Goal: Task Accomplishment & Management: Manage account settings

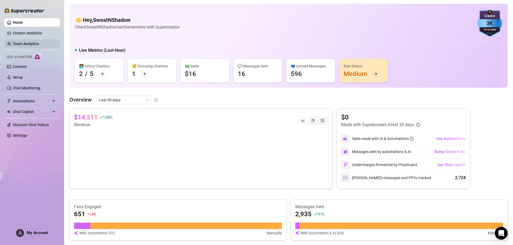
click at [39, 42] on link "Team Analytics" at bounding box center [26, 44] width 26 height 4
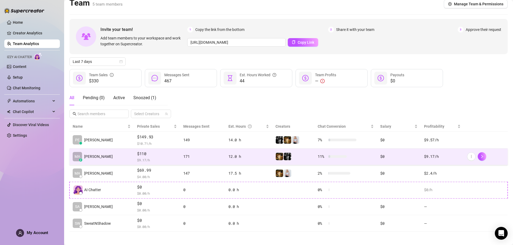
scroll to position [9, 0]
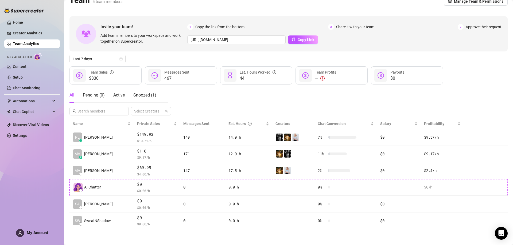
drag, startPoint x: 466, startPoint y: 4, endPoint x: 208, endPoint y: 0, distance: 257.5
click at [466, 3] on button "Manage Team & Permissions" at bounding box center [476, 1] width 64 height 9
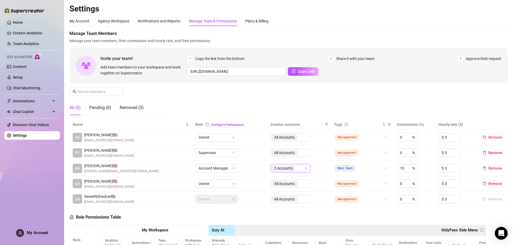
click at [279, 165] on div "2 Accounts" at bounding box center [284, 168] width 25 height 7
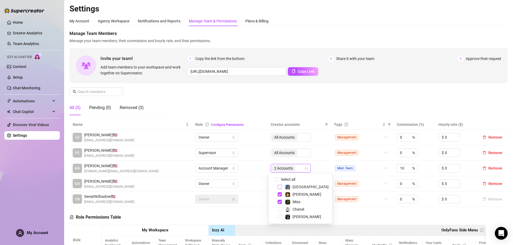
click at [281, 187] on span "Select tree node" at bounding box center [280, 187] width 4 height 4
click at [325, 83] on div "Manage Team Members Manage your team members, their commission and hourly rate,…" at bounding box center [288, 74] width 438 height 89
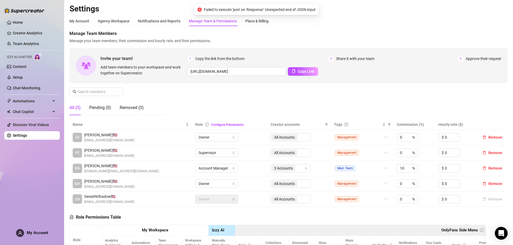
click at [325, 83] on div "Manage Team Members Manage your team members, their commission and hourly rate,…" at bounding box center [288, 74] width 438 height 89
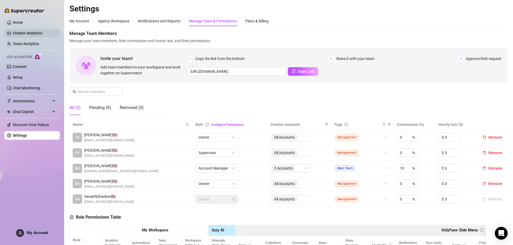
click at [23, 36] on link "Creator Analytics" at bounding box center [34, 33] width 43 height 9
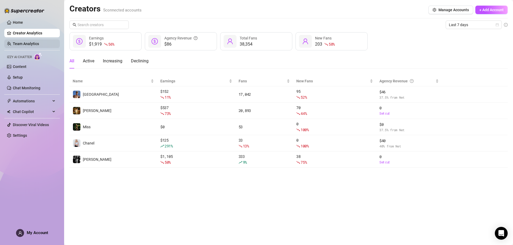
click at [39, 42] on link "Team Analytics" at bounding box center [26, 44] width 26 height 4
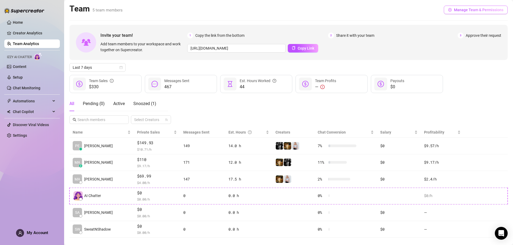
click at [471, 6] on button "Manage Team & Permissions" at bounding box center [476, 10] width 64 height 9
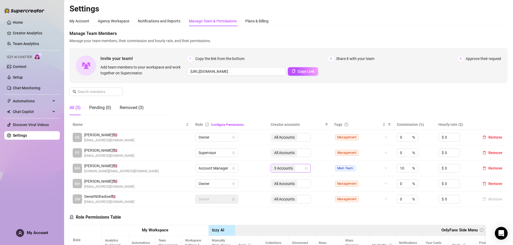
click at [291, 166] on span "3 Accounts" at bounding box center [283, 169] width 19 height 6
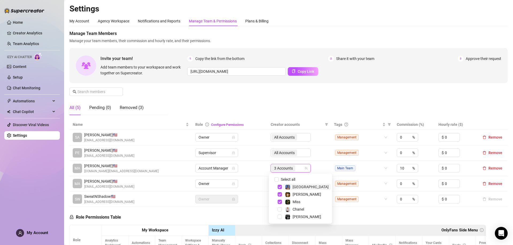
click at [301, 109] on div "Manage Team Members Manage your team members, their commission and hourly rate,…" at bounding box center [288, 74] width 438 height 89
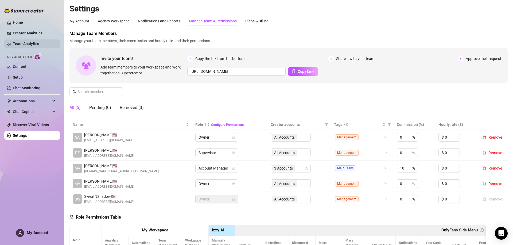
click at [39, 42] on link "Team Analytics" at bounding box center [26, 44] width 26 height 4
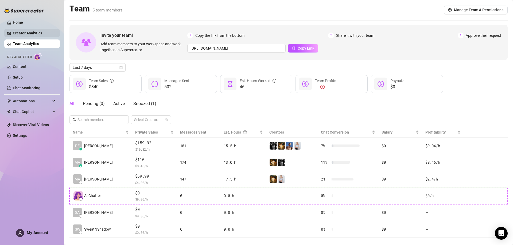
click at [41, 32] on link "Creator Analytics" at bounding box center [34, 33] width 43 height 9
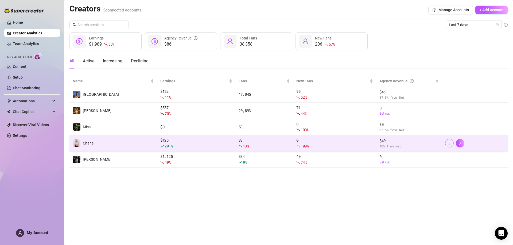
click at [451, 141] on span "button" at bounding box center [449, 143] width 4 height 4
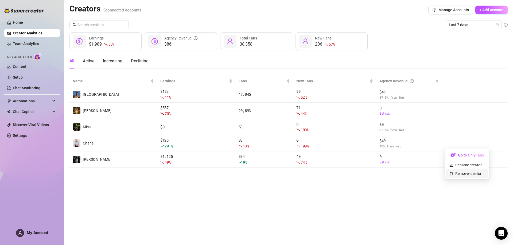
click at [468, 173] on link "Remove creator" at bounding box center [465, 174] width 32 height 4
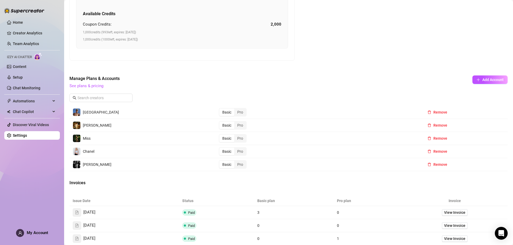
scroll to position [214, 0]
click at [433, 153] on span "Remove" at bounding box center [440, 151] width 14 height 4
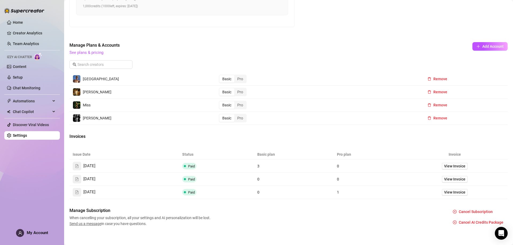
scroll to position [251, 0]
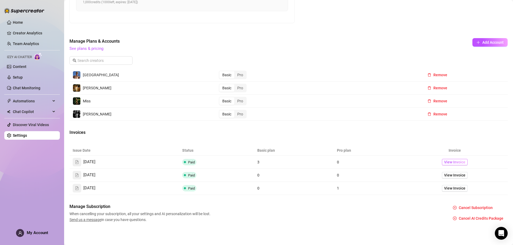
click at [450, 161] on span "View Invoice" at bounding box center [454, 162] width 21 height 6
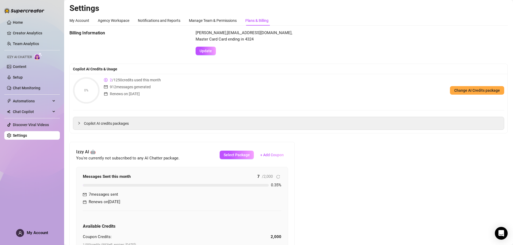
scroll to position [0, 0]
click at [23, 22] on link "Home" at bounding box center [18, 22] width 10 height 4
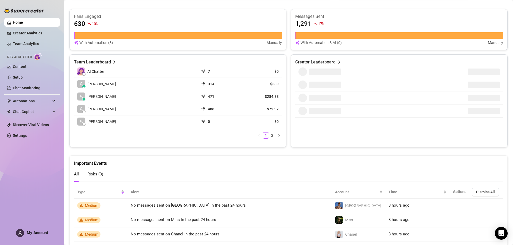
scroll to position [208, 0]
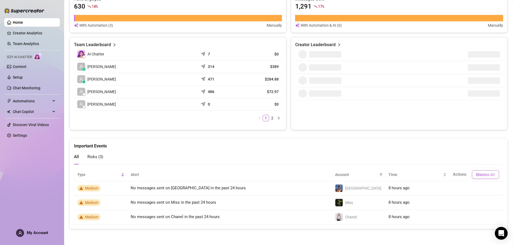
click at [478, 175] on span "Dismiss All" at bounding box center [485, 175] width 19 height 4
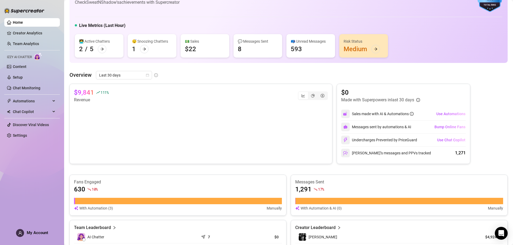
scroll to position [0, 0]
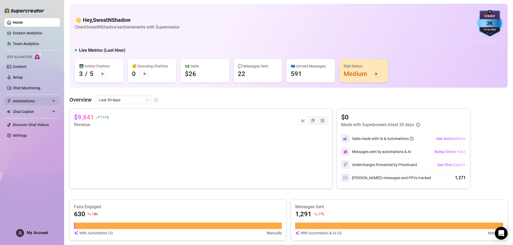
click at [39, 98] on span "Automations" at bounding box center [32, 101] width 38 height 9
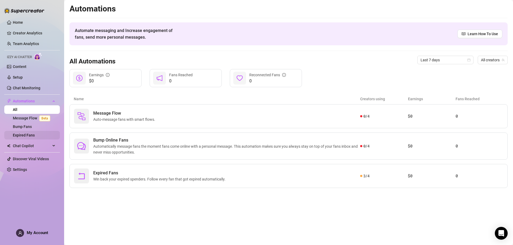
click at [13, 133] on link "Expired Fans" at bounding box center [24, 135] width 22 height 4
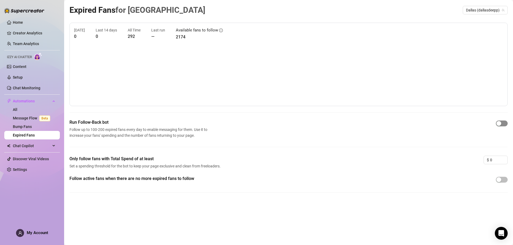
click at [501, 122] on div "button" at bounding box center [498, 123] width 5 height 5
click at [25, 127] on link "Bump Fans" at bounding box center [22, 127] width 19 height 4
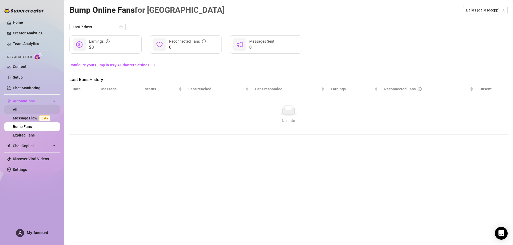
click at [17, 112] on link "All" at bounding box center [15, 110] width 5 height 4
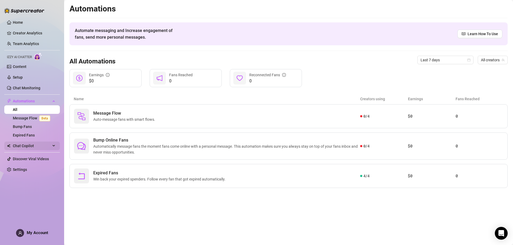
click at [40, 145] on span "Chat Copilot" at bounding box center [32, 146] width 38 height 9
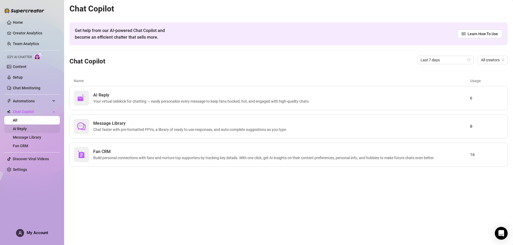
click at [27, 130] on link "AI Reply" at bounding box center [20, 129] width 14 height 4
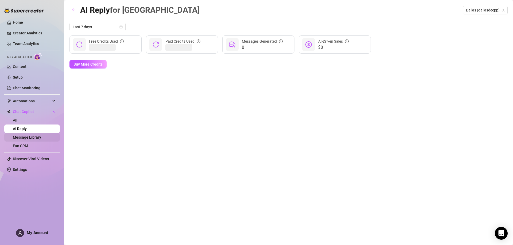
click at [33, 138] on link "Message Library" at bounding box center [27, 137] width 28 height 4
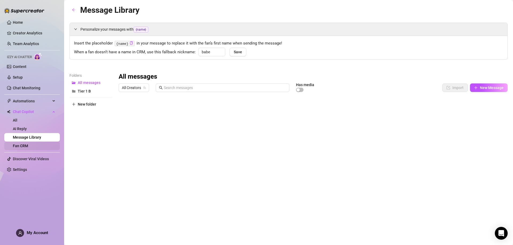
click at [28, 148] on link "Fan CRM" at bounding box center [20, 146] width 15 height 4
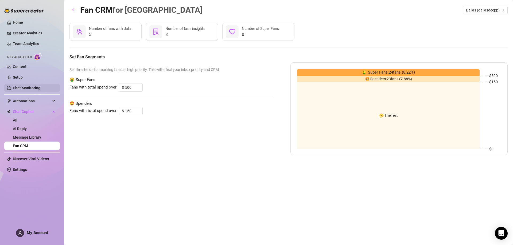
click at [31, 88] on link "Chat Monitoring" at bounding box center [27, 88] width 28 height 4
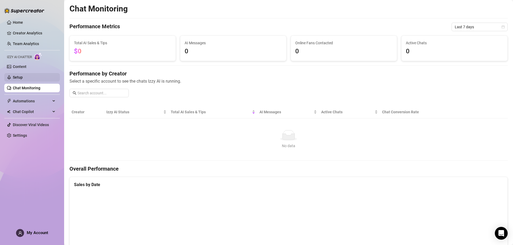
click at [21, 80] on link "Setup" at bounding box center [18, 77] width 10 height 4
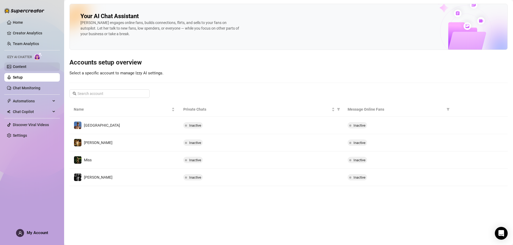
click at [26, 65] on link "Content" at bounding box center [20, 67] width 14 height 4
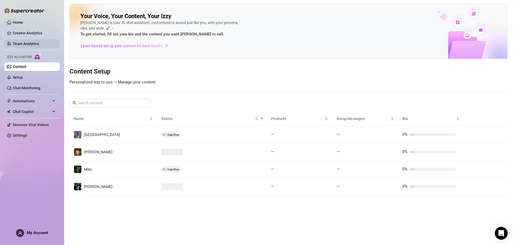
click at [22, 44] on link "Team Analytics" at bounding box center [26, 44] width 26 height 4
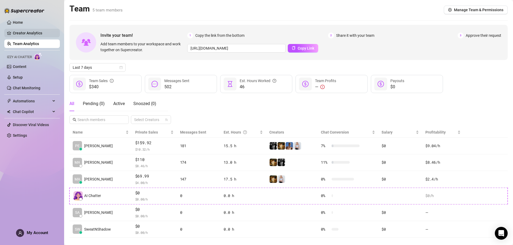
click at [23, 36] on link "Creator Analytics" at bounding box center [34, 33] width 43 height 9
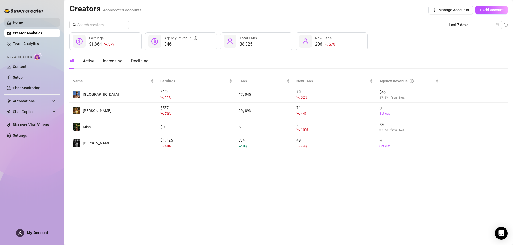
click at [23, 20] on link "Home" at bounding box center [18, 22] width 10 height 4
